Goal: Information Seeking & Learning: Learn about a topic

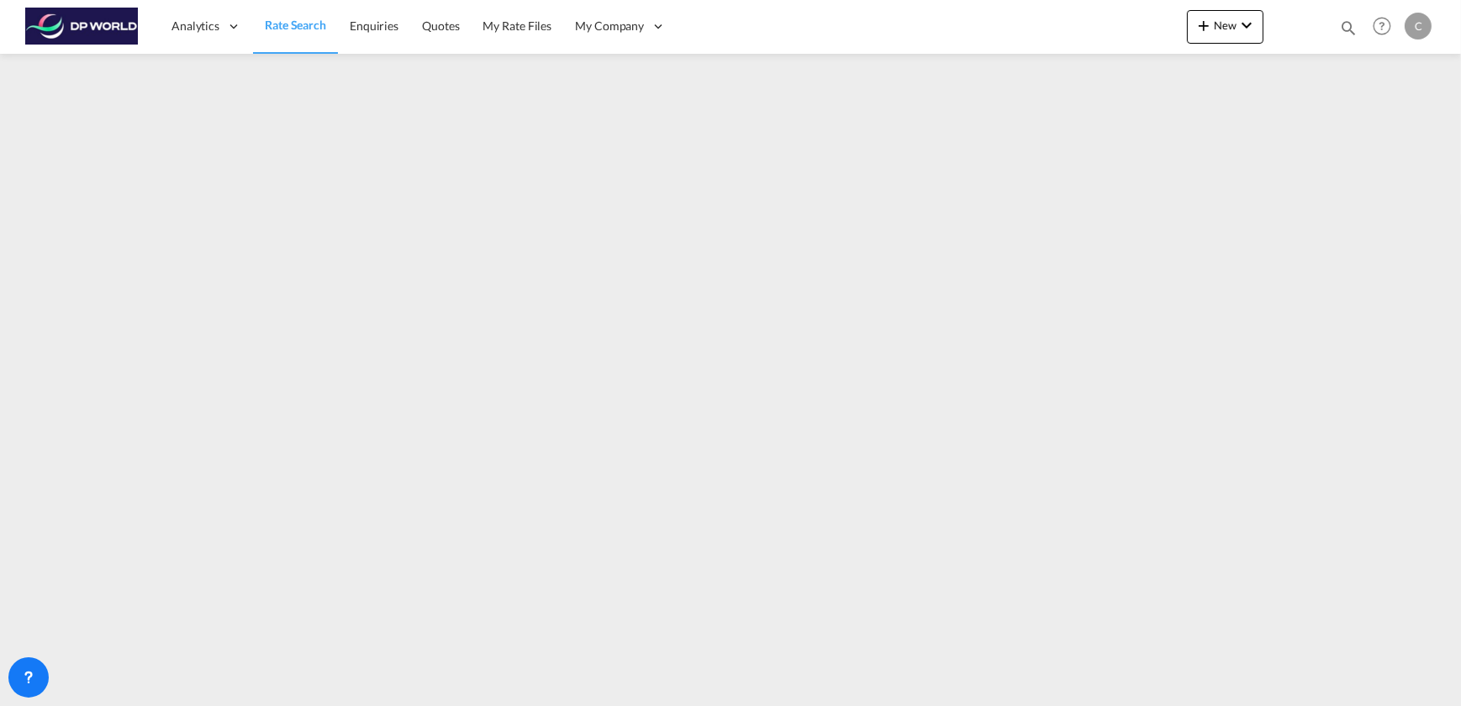
click at [1428, 27] on div "C" at bounding box center [1418, 26] width 27 height 27
click at [1389, 124] on button "Logout" at bounding box center [1399, 129] width 109 height 34
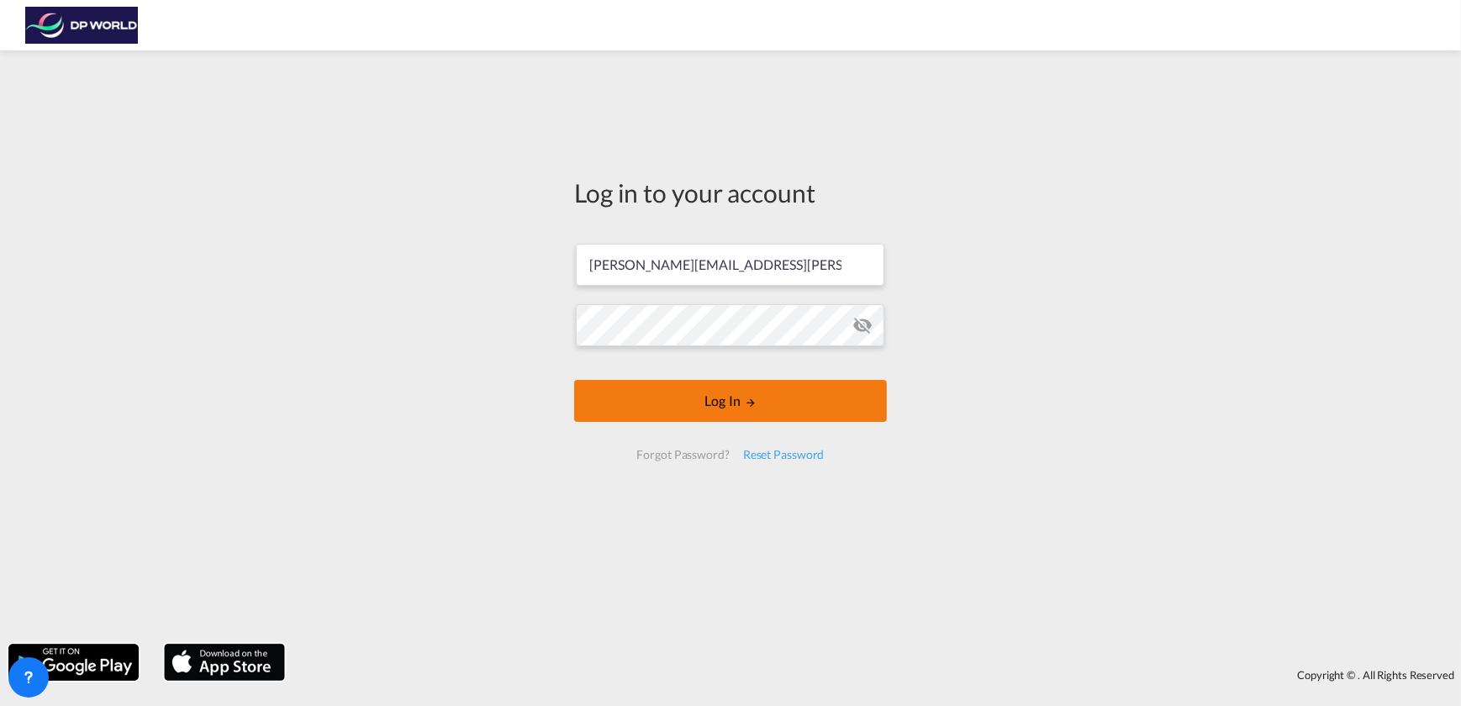
click at [713, 395] on button "Log In" at bounding box center [730, 401] width 313 height 42
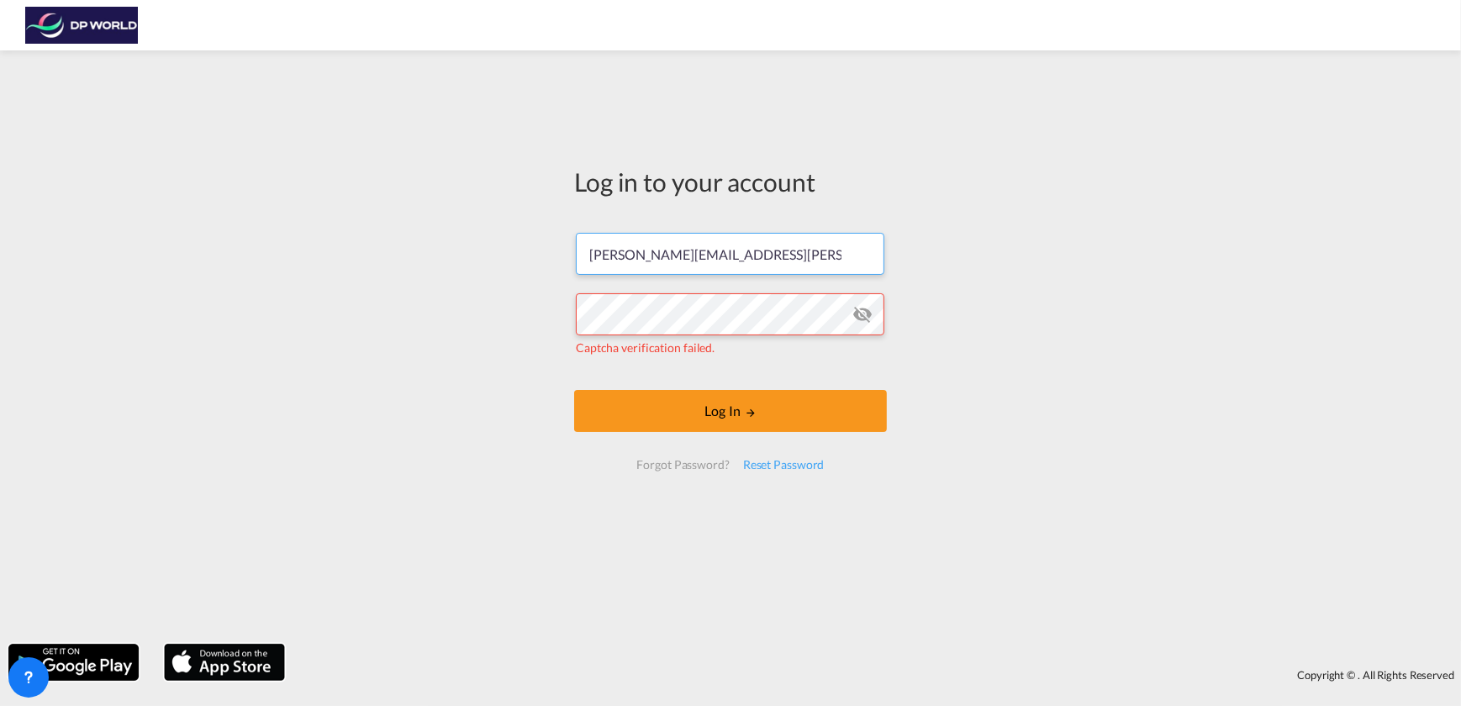
click at [799, 258] on input "[PERSON_NAME][EMAIL_ADDRESS][PERSON_NAME][DOMAIN_NAME]" at bounding box center [730, 254] width 309 height 42
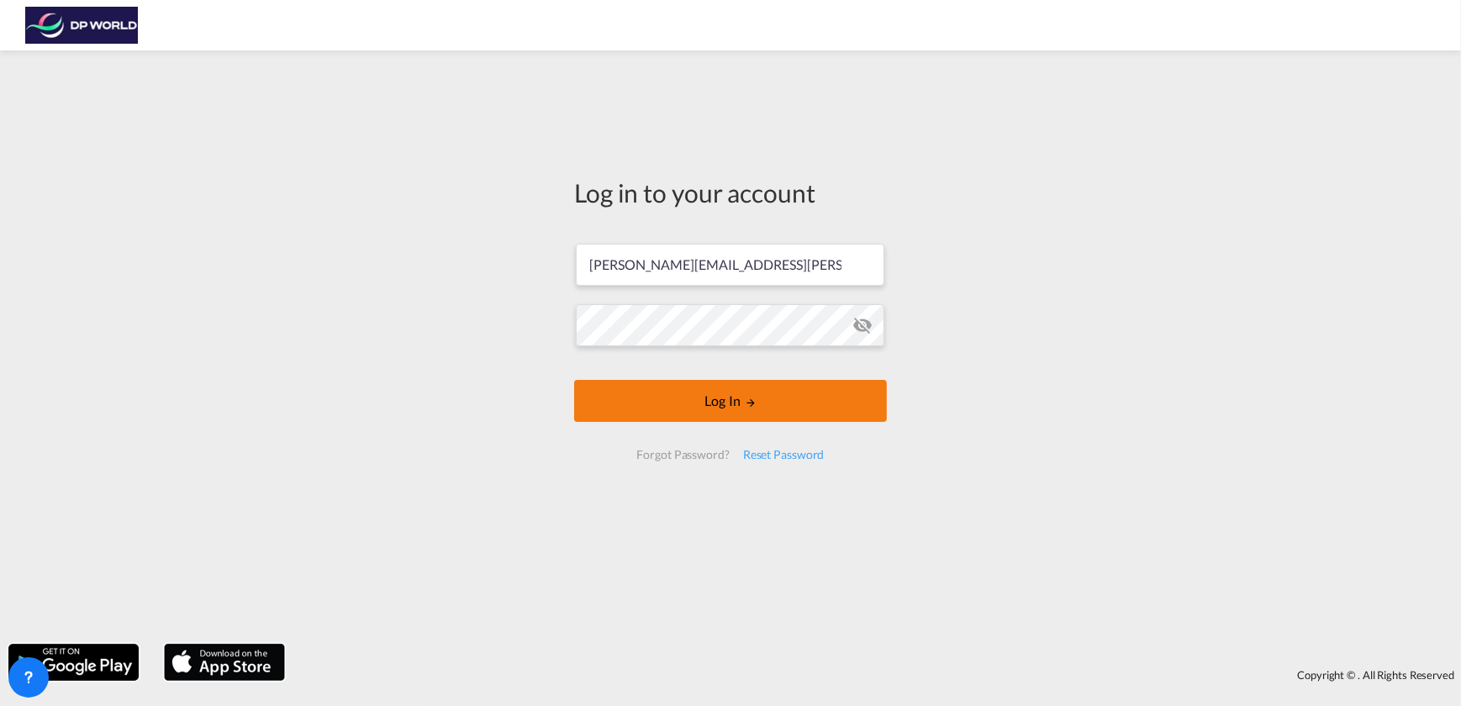
click at [727, 392] on button "Log In" at bounding box center [730, 401] width 313 height 42
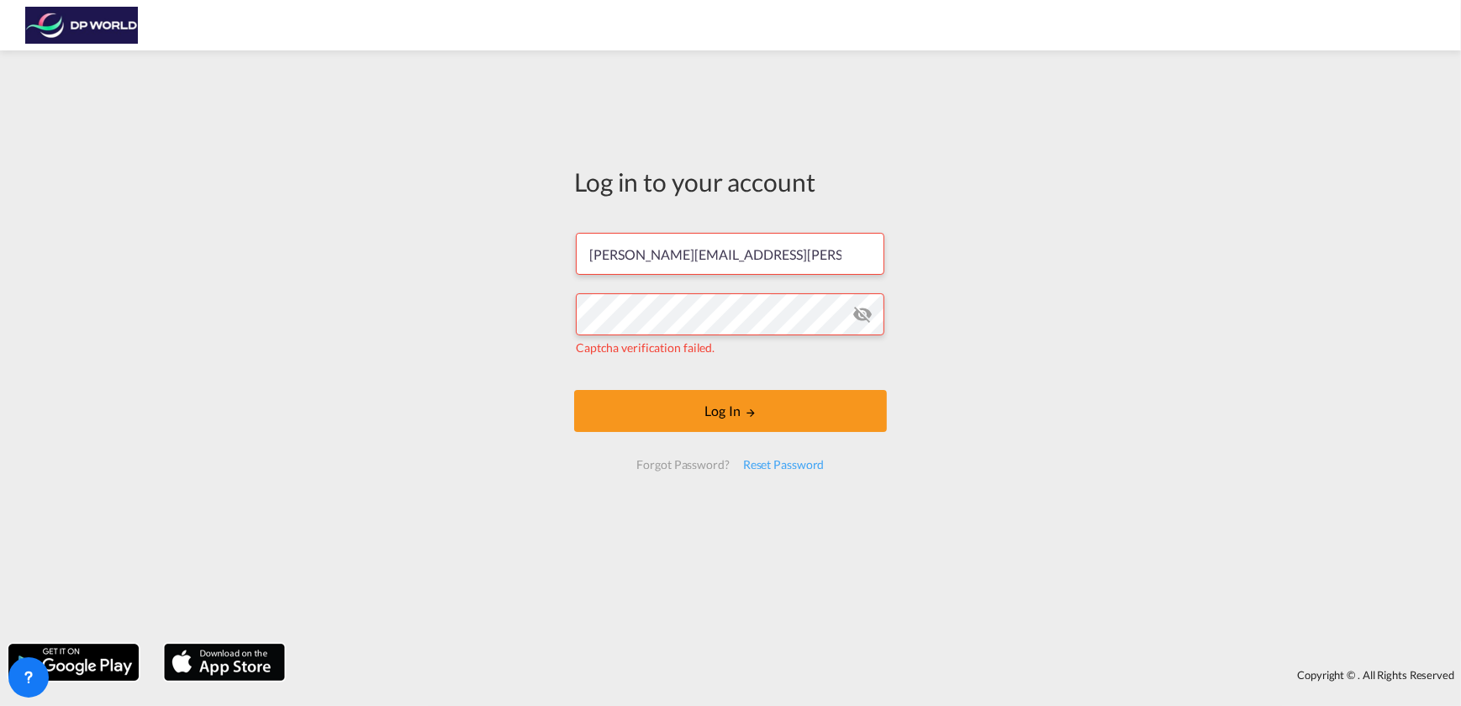
click at [859, 314] on md-icon "icon-eye-off" at bounding box center [863, 314] width 20 height 20
click at [745, 410] on md-icon "LOGIN" at bounding box center [751, 413] width 12 height 12
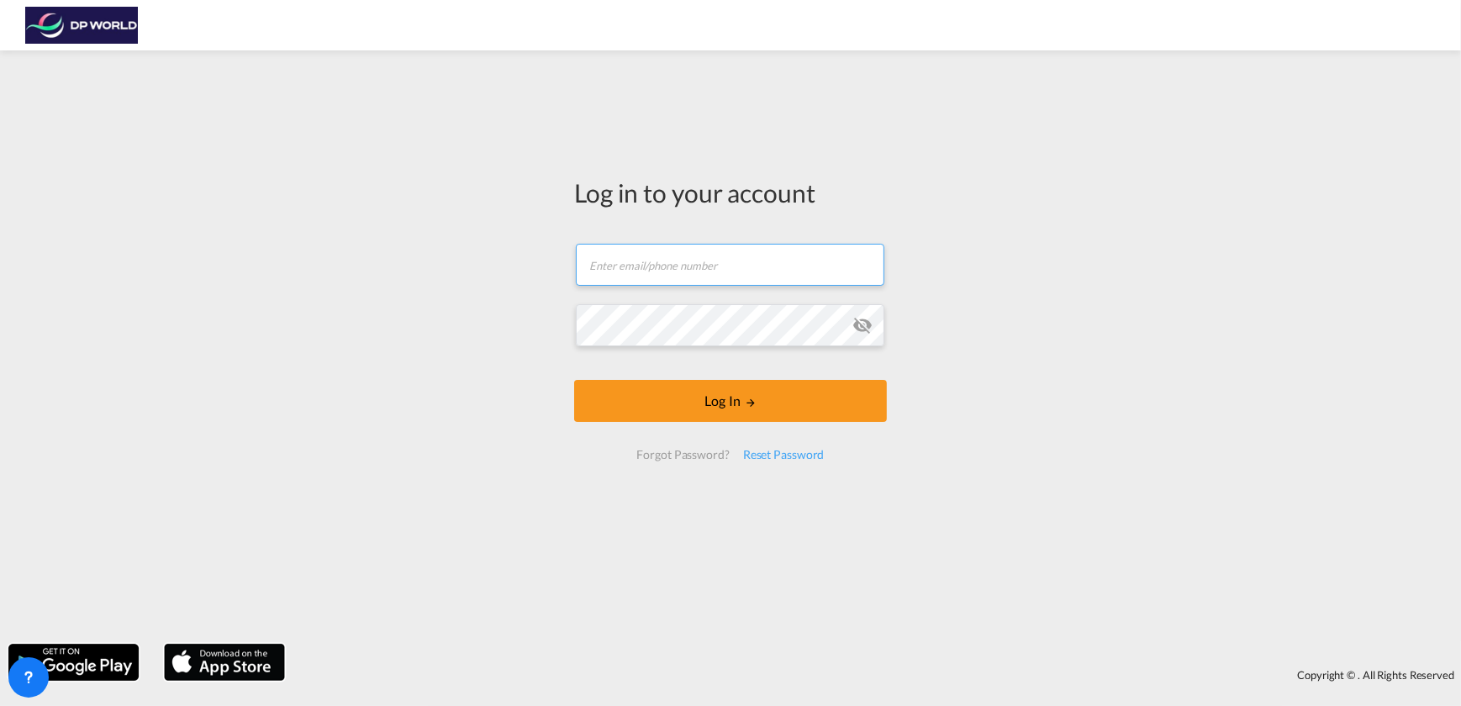
type input "[PERSON_NAME][EMAIL_ADDRESS][PERSON_NAME][DOMAIN_NAME]"
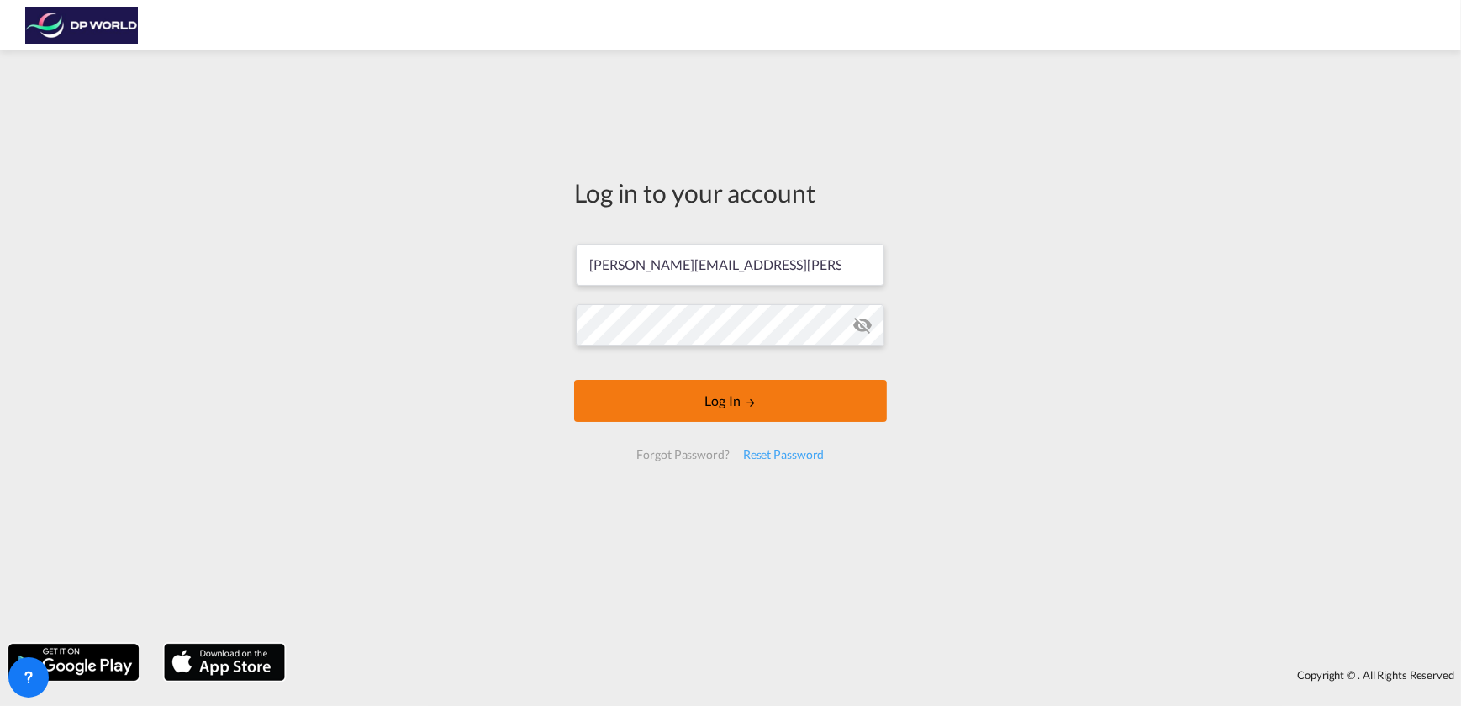
click at [723, 411] on button "Log In" at bounding box center [730, 401] width 313 height 42
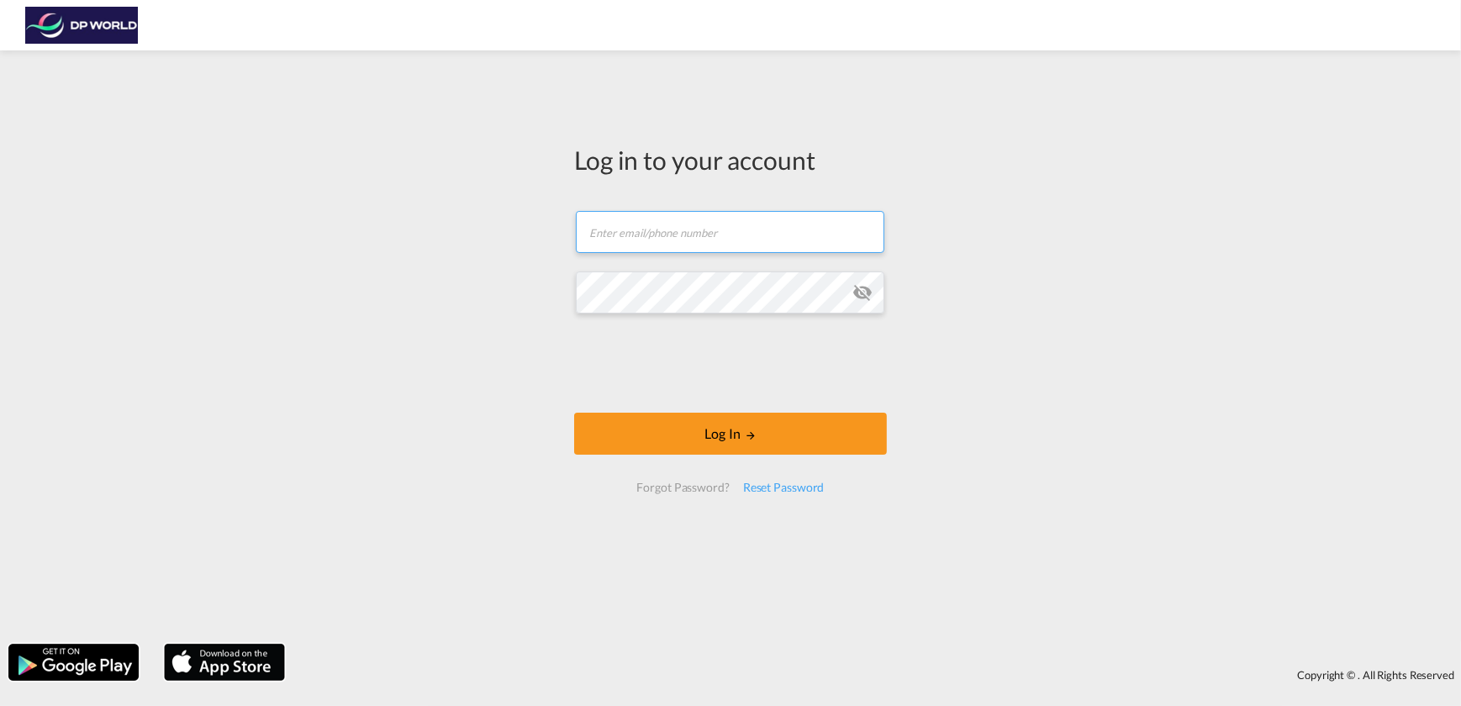
type input "[PERSON_NAME][EMAIL_ADDRESS][PERSON_NAME][DOMAIN_NAME]"
click at [753, 403] on form "[PERSON_NAME][EMAIL_ADDRESS][PERSON_NAME][DOMAIN_NAME] Log In Forgot Password? …" at bounding box center [730, 351] width 313 height 315
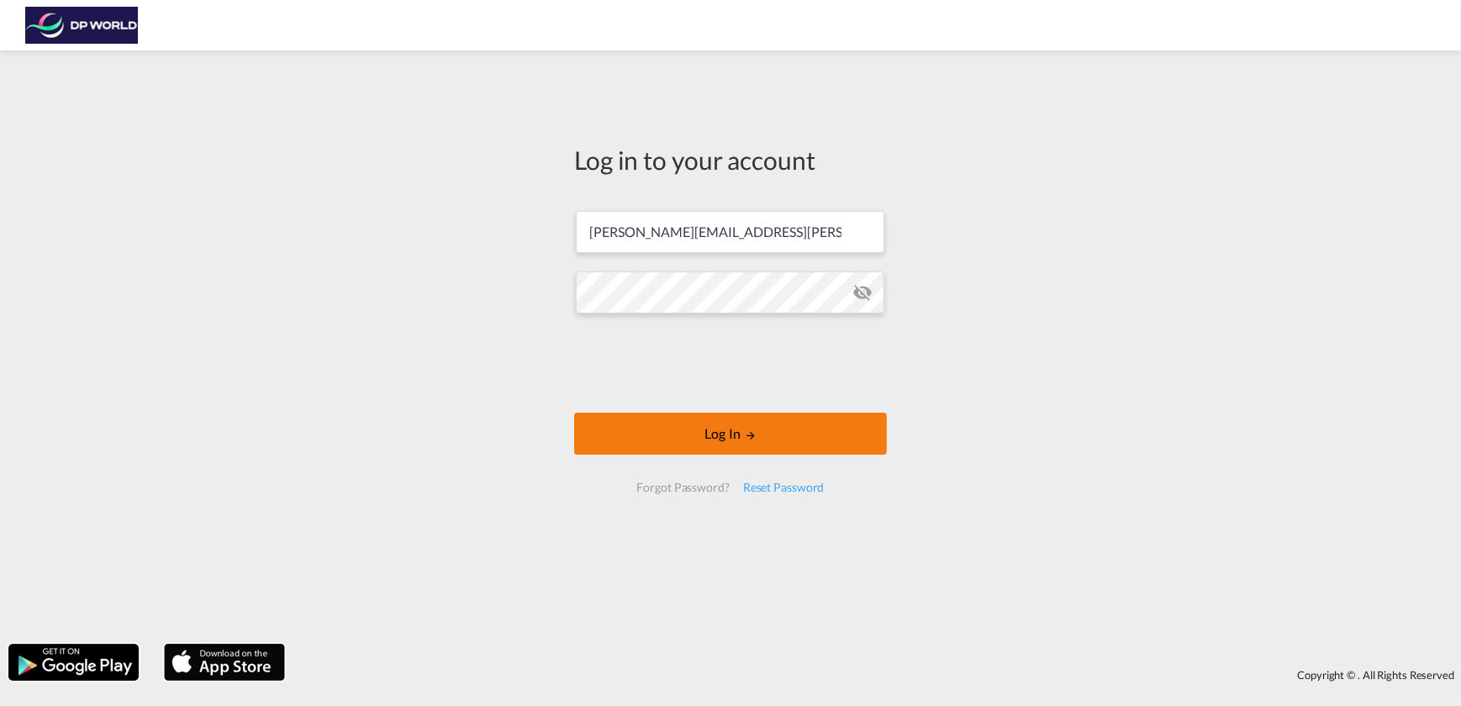
click at [723, 431] on button "Log In" at bounding box center [730, 434] width 313 height 42
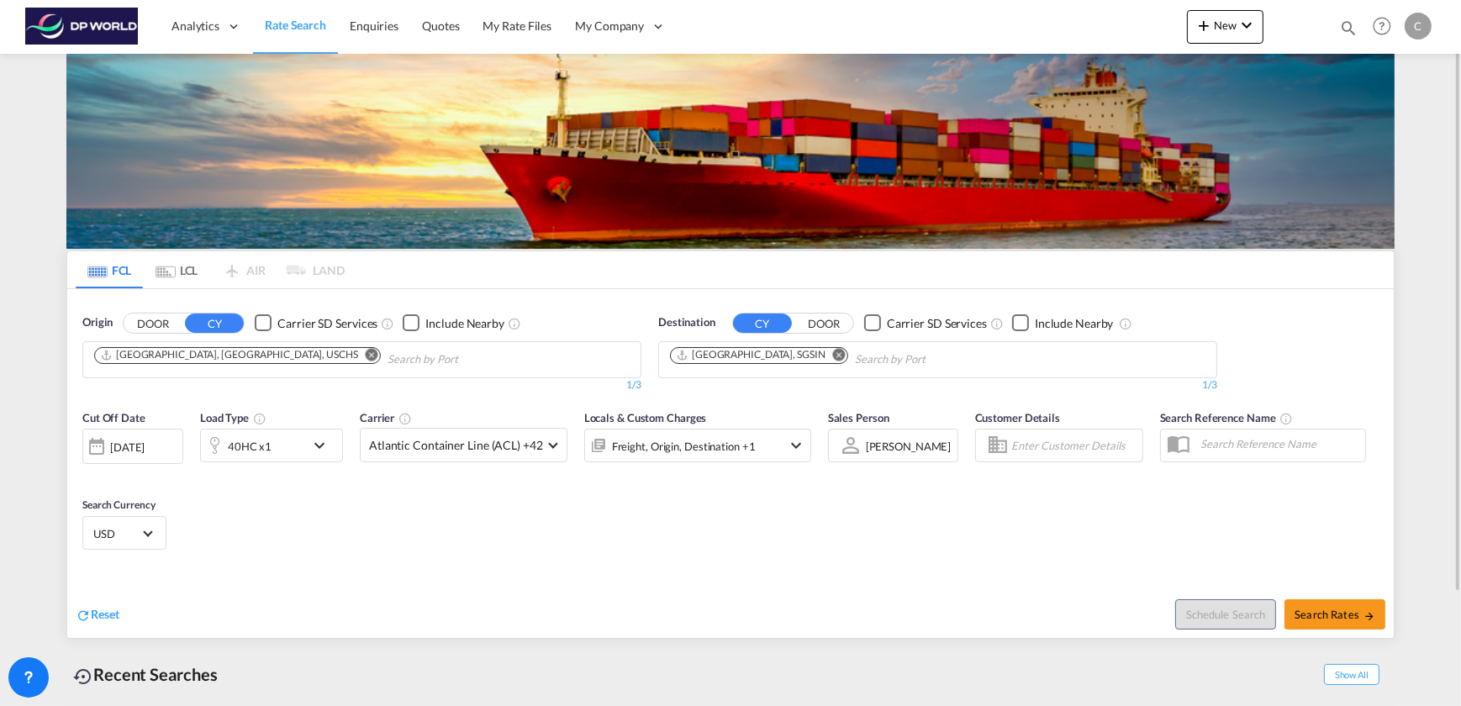
click at [366, 354] on md-icon "Remove" at bounding box center [372, 354] width 13 height 13
click at [230, 354] on body "Analytics Dashboard Rate Search Enquiries Quotes My Rate Files My Company" at bounding box center [730, 353] width 1461 height 706
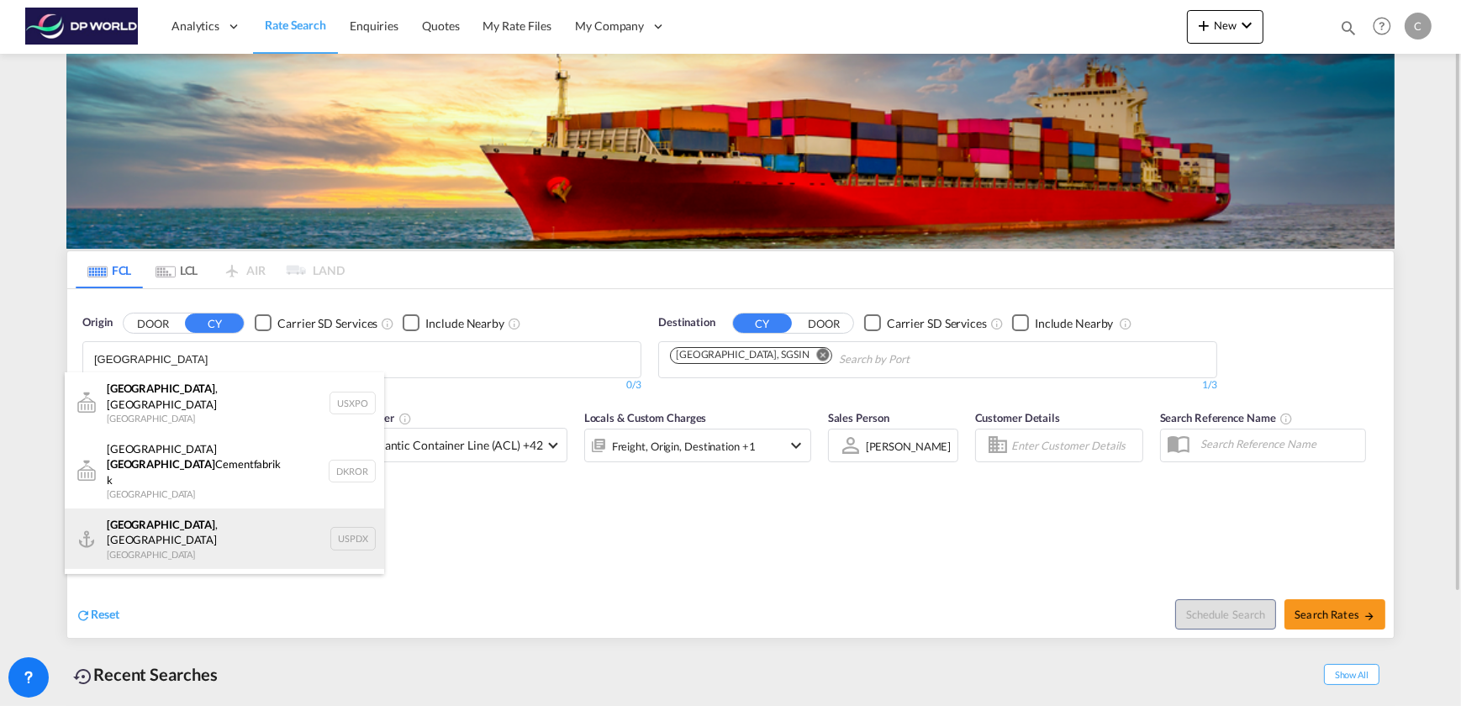
type input "[GEOGRAPHIC_DATA]"
click at [160, 509] on div "[GEOGRAPHIC_DATA] , OR [GEOGRAPHIC_DATA] USPDX" at bounding box center [225, 539] width 320 height 61
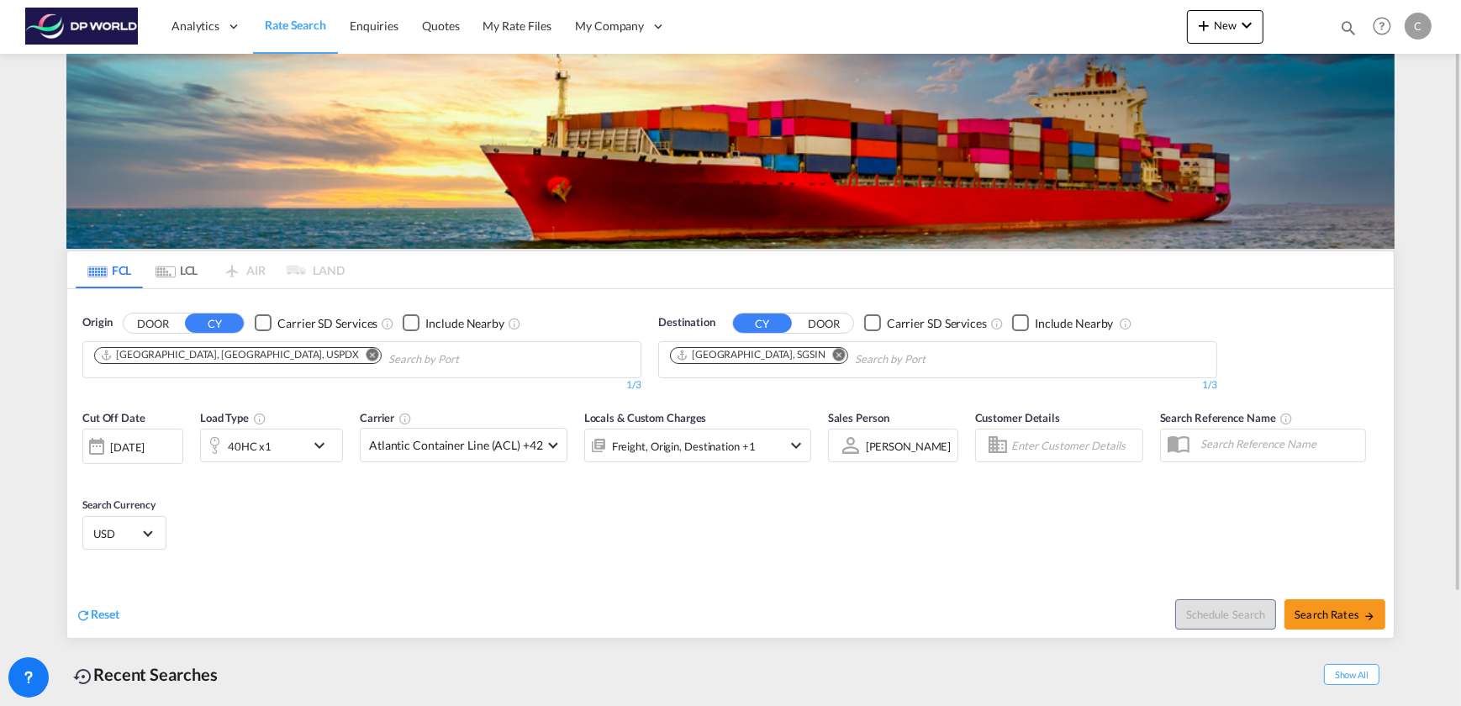
click at [833, 352] on md-icon "Remove" at bounding box center [839, 354] width 13 height 13
click at [785, 352] on body "Analytics Dashboard Rate Search Enquiries Quotes My Rate Files My Company" at bounding box center [730, 353] width 1461 height 706
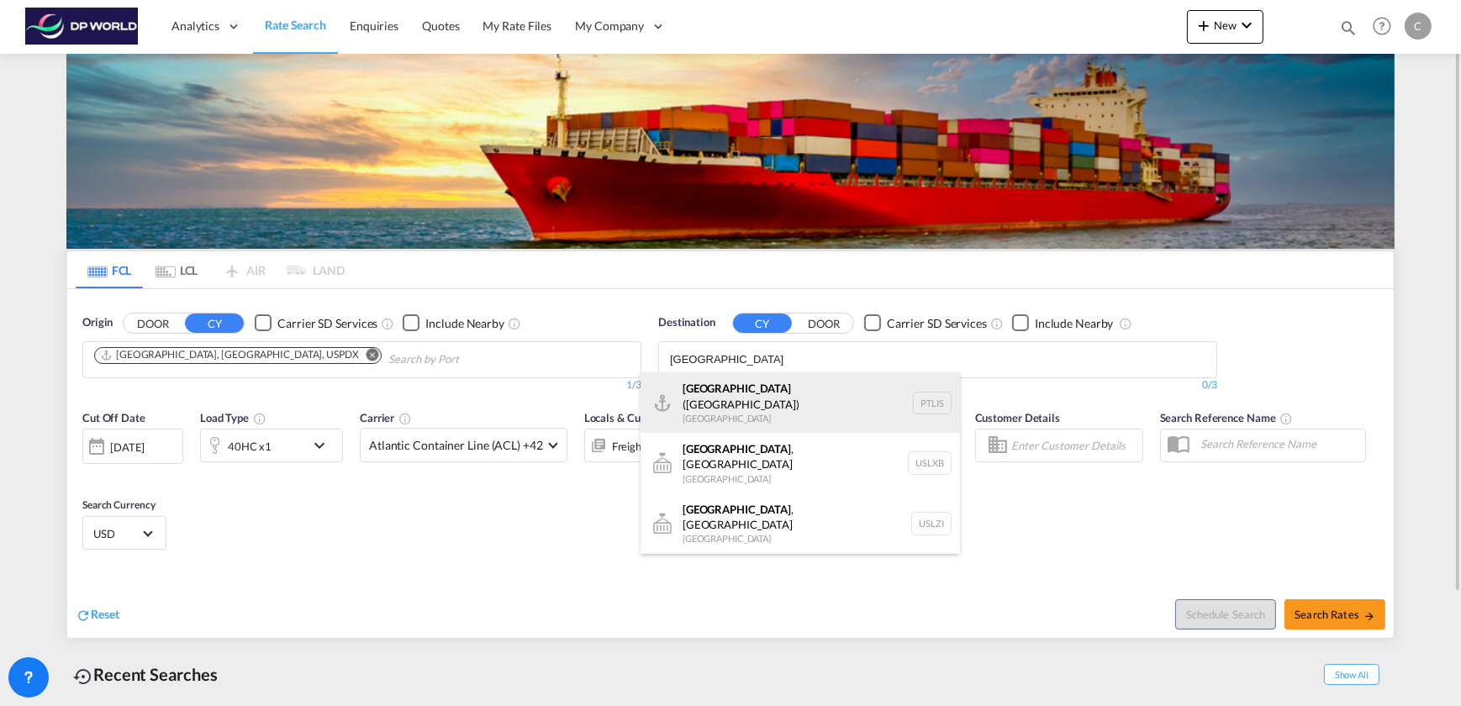
type input "lisbon"
click at [742, 391] on div "Lisbon (Lisboa) Portugal PTLIS" at bounding box center [801, 403] width 320 height 61
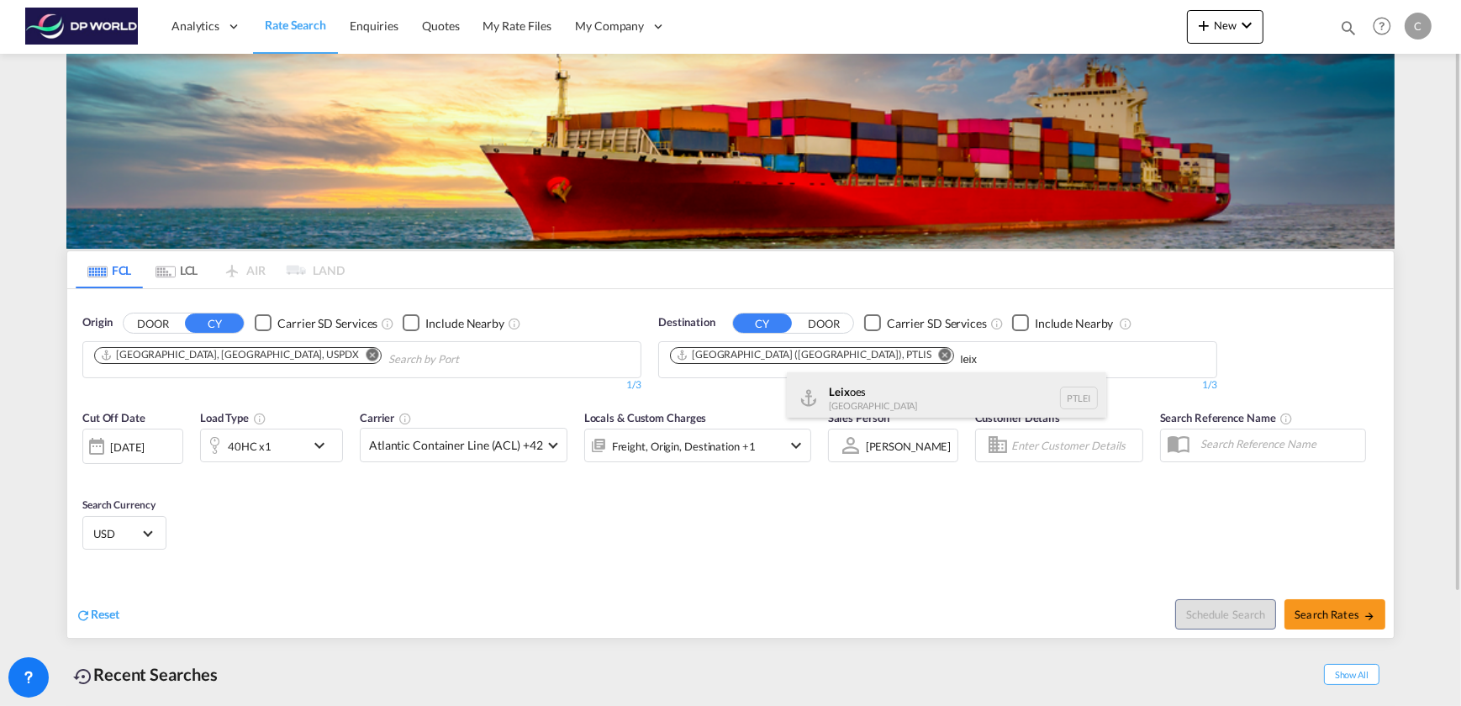
type input "leix"
click at [858, 395] on div "Leix oes Portugal PTLEI" at bounding box center [947, 398] width 320 height 50
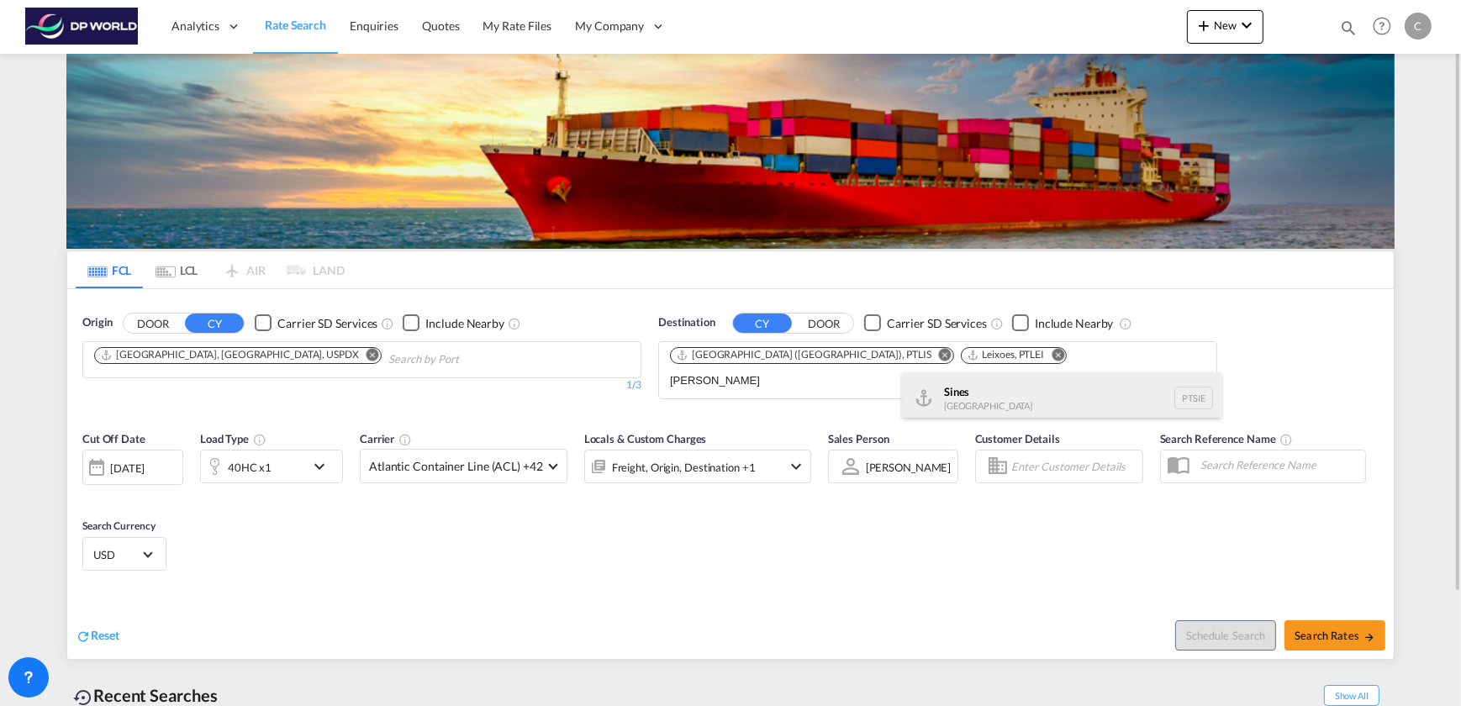
type input "sines"
click at [980, 394] on div "Sines Portugal PTSIE" at bounding box center [1062, 398] width 320 height 50
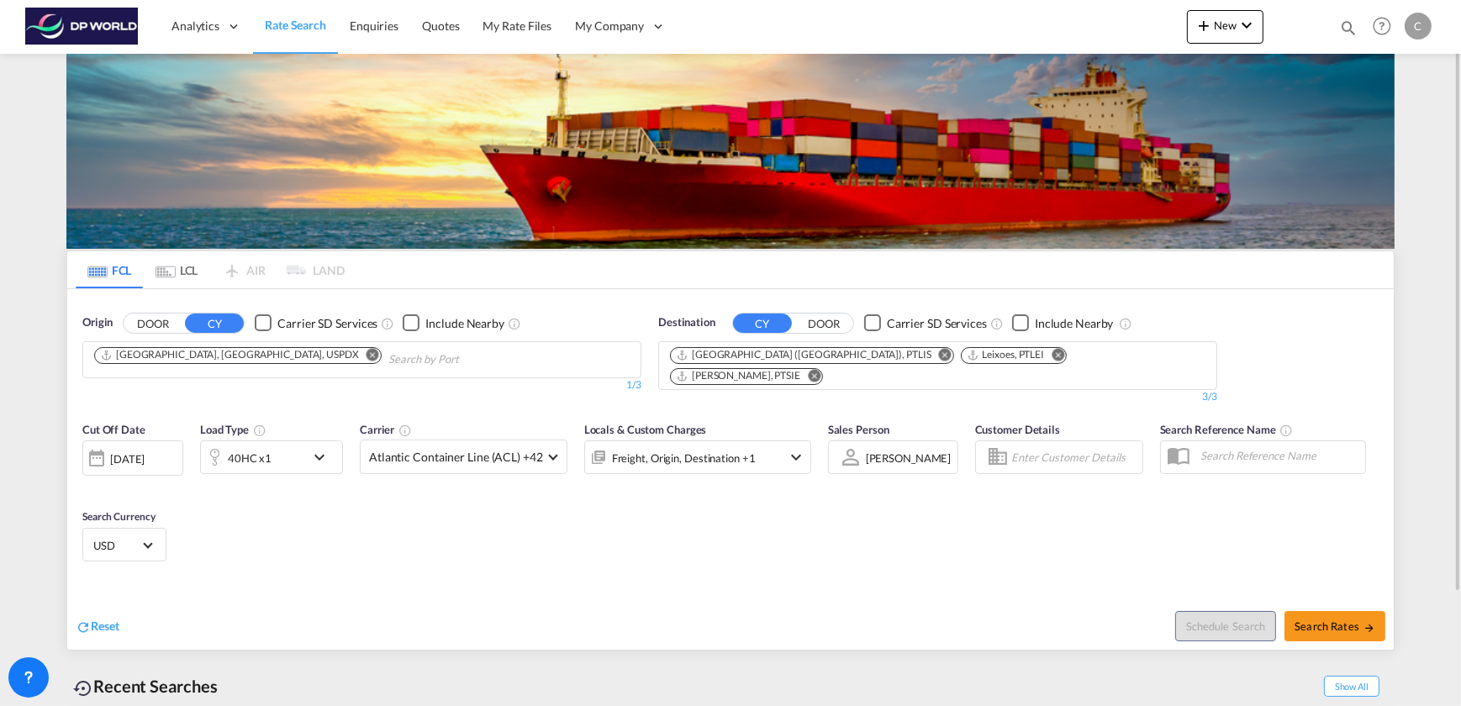
click at [119, 452] on div "23 Sep 2025" at bounding box center [127, 459] width 34 height 15
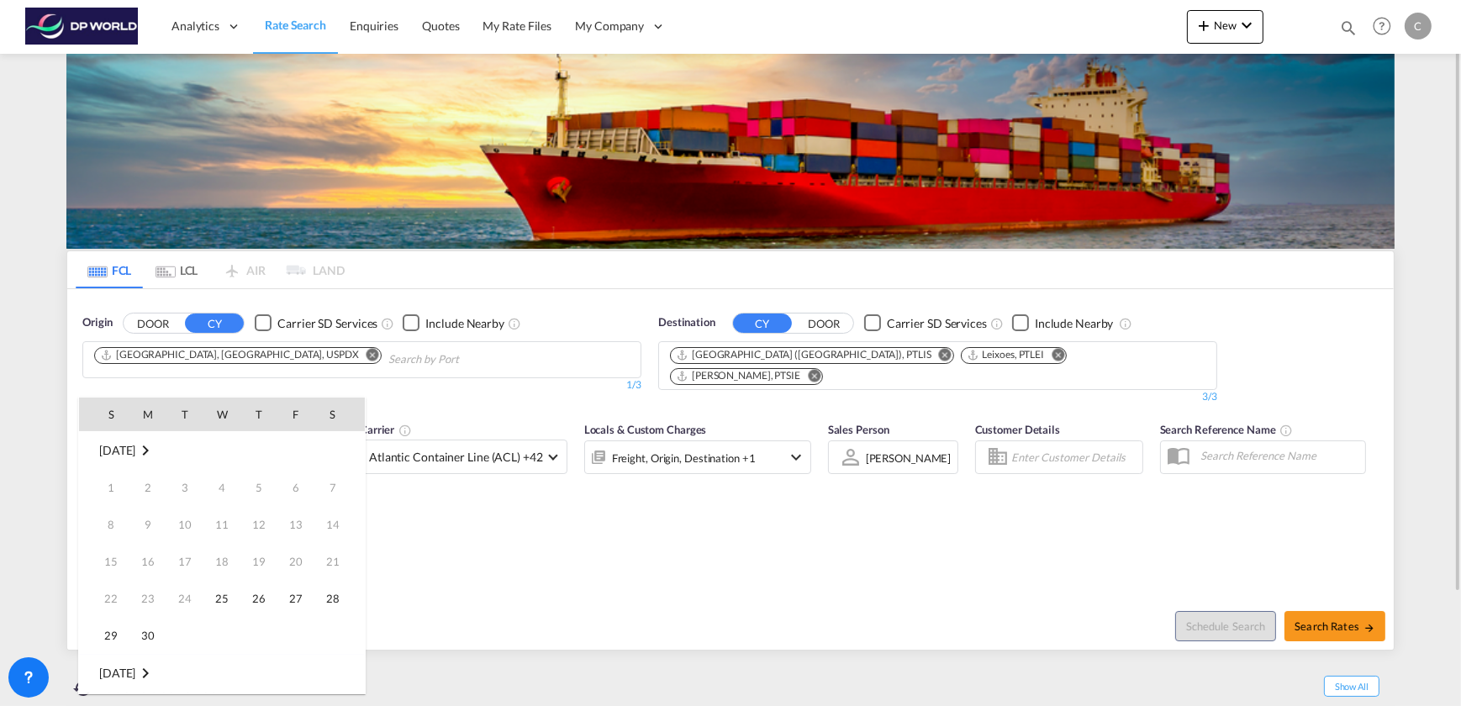
scroll to position [668, 0]
click at [221, 593] on span "24" at bounding box center [222, 599] width 34 height 34
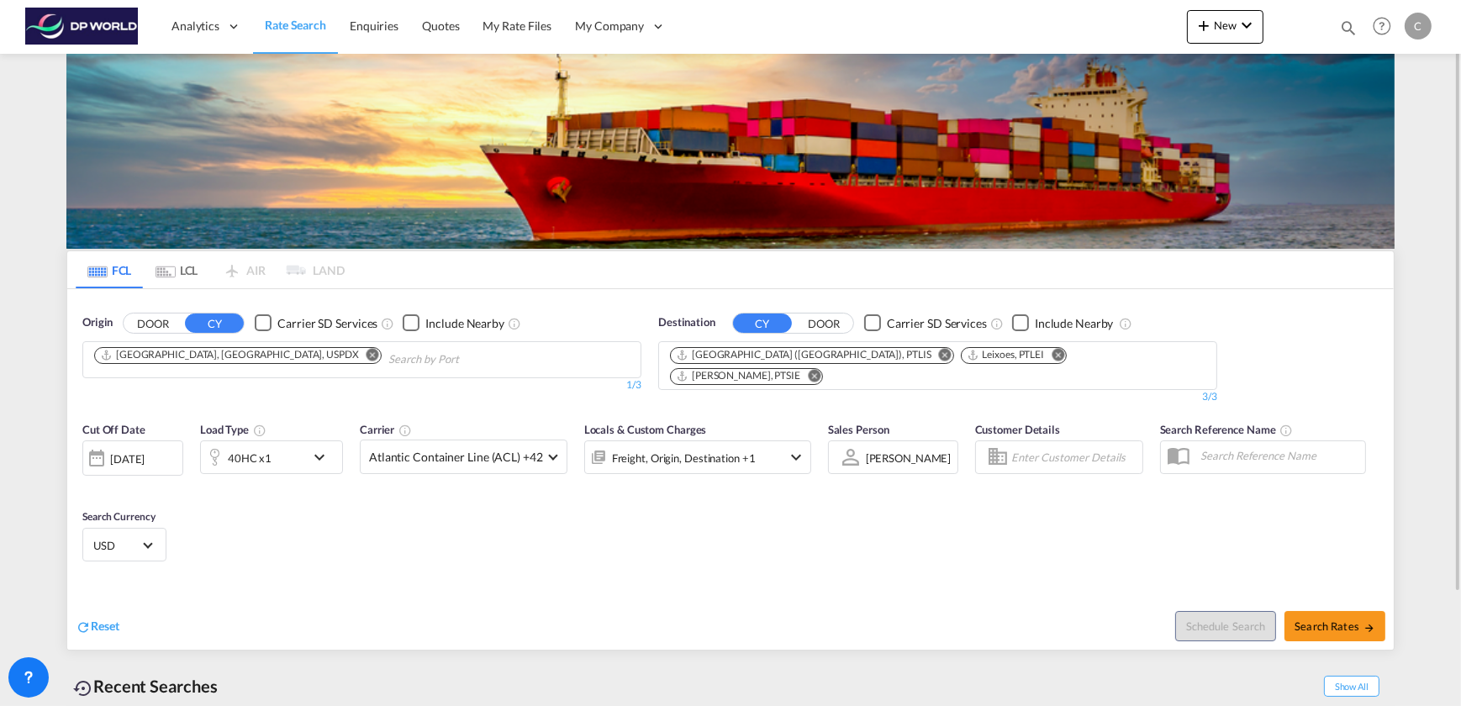
click at [321, 590] on div "Reset" at bounding box center [405, 613] width 659 height 46
click at [1356, 620] on span "Search Rates" at bounding box center [1335, 626] width 81 height 13
type input "USPDX to PTLIS,PTLEI,PTSIE / 24 Sep 2025"
